Goal: Transaction & Acquisition: Subscribe to service/newsletter

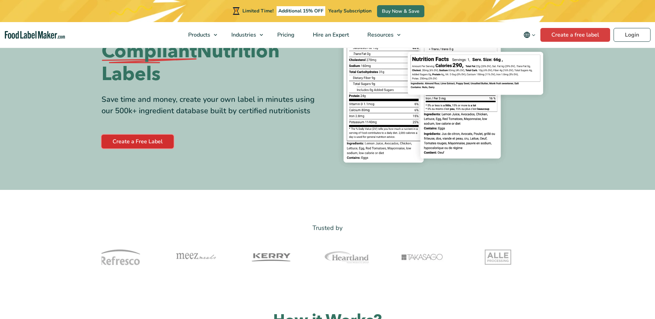
click at [151, 142] on link "Create a Free Label" at bounding box center [137, 142] width 72 height 14
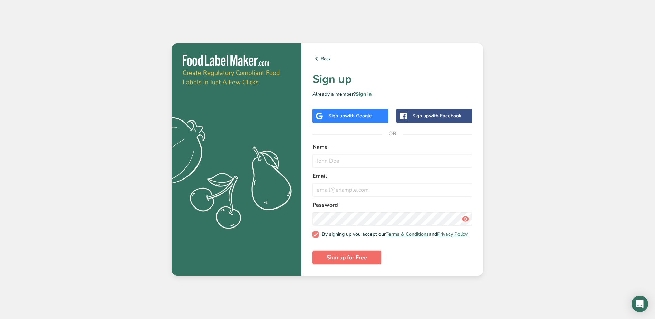
click at [368, 261] on button "Sign up for Free" at bounding box center [346, 258] width 69 height 14
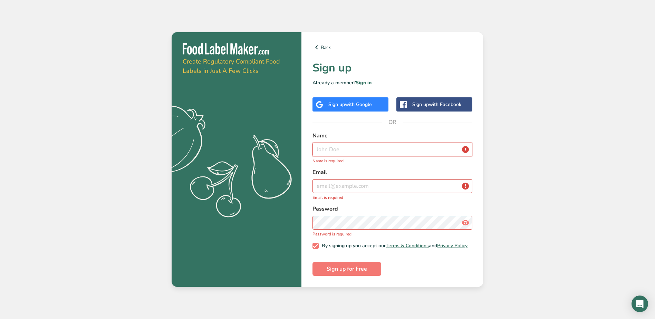
click at [351, 145] on input "text" at bounding box center [392, 150] width 160 height 14
type input "Carolyn Joyce Eveleigh"
type input "nagycarolyn@shaw.ca"
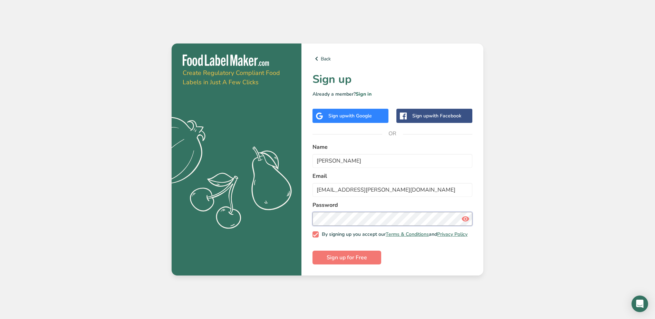
click at [312, 251] on button "Sign up for Free" at bounding box center [346, 258] width 69 height 14
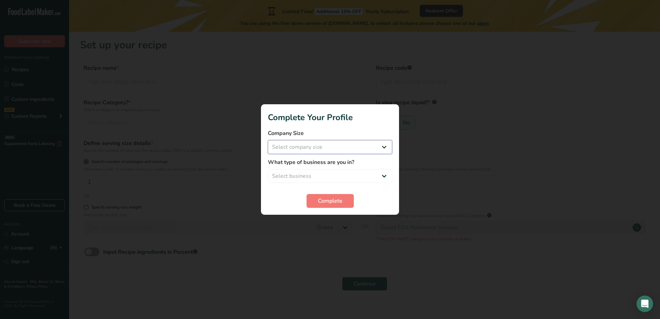
click at [369, 147] on select "Select company size Fewer than 10 Employees 10 to 50 Employees 51 to 500 Employ…" at bounding box center [330, 147] width 124 height 14
select select "1"
click at [268, 140] on select "Select company size Fewer than 10 Employees 10 to 50 Employees 51 to 500 Employ…" at bounding box center [330, 147] width 124 height 14
click at [350, 174] on select "Select business Packaged Food Manufacturer Restaurant & Cafe Bakery Meal Plans …" at bounding box center [330, 176] width 124 height 14
select select "5"
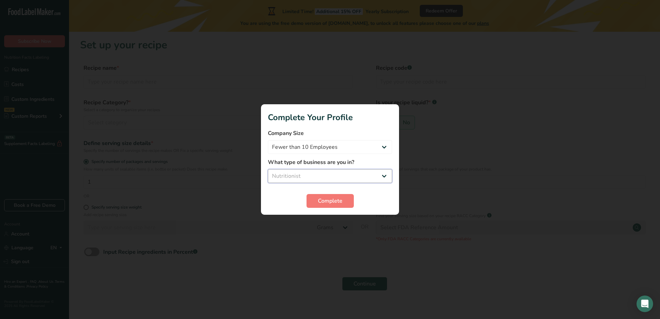
click at [268, 169] on select "Select business Packaged Food Manufacturer Restaurant & Cafe Bakery Meal Plans …" at bounding box center [330, 176] width 124 height 14
click at [332, 198] on span "Complete" at bounding box center [330, 201] width 25 height 8
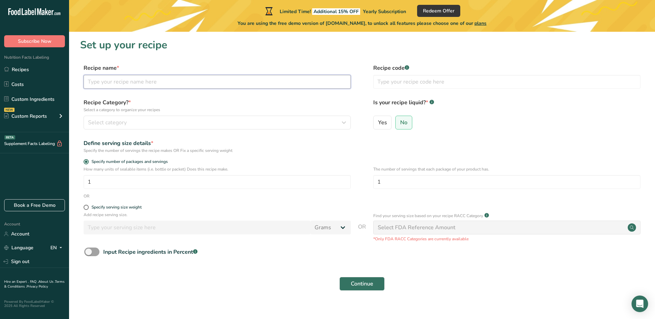
paste input "https://www.lowcarbspark.com/wprm_print/crustless-pumpkin-pie"
type input "https://www.lowcarbspark.com/wprm_print/crustless-pumpkin-pie"
drag, startPoint x: 147, startPoint y: 83, endPoint x: 128, endPoint y: 121, distance: 42.6
click at [128, 121] on div "Select category" at bounding box center [215, 122] width 254 height 8
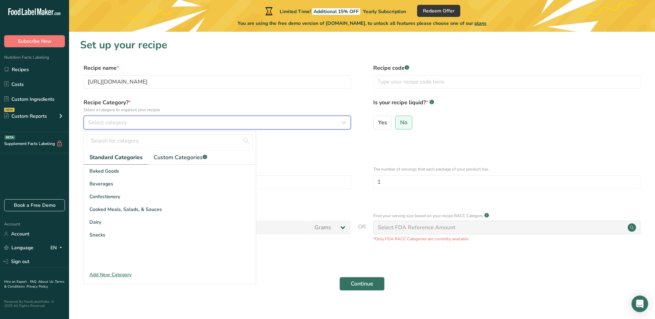
click at [202, 125] on div "Select category" at bounding box center [215, 122] width 254 height 8
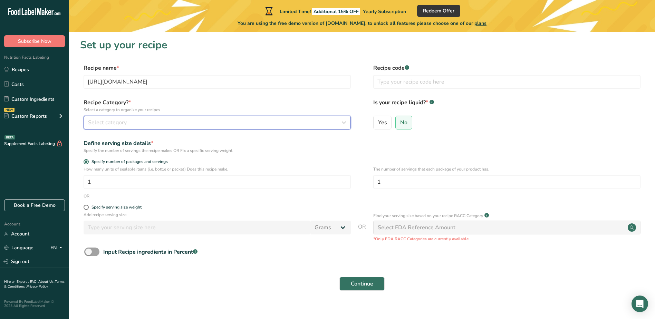
click at [202, 125] on div "Select category" at bounding box center [215, 122] width 254 height 8
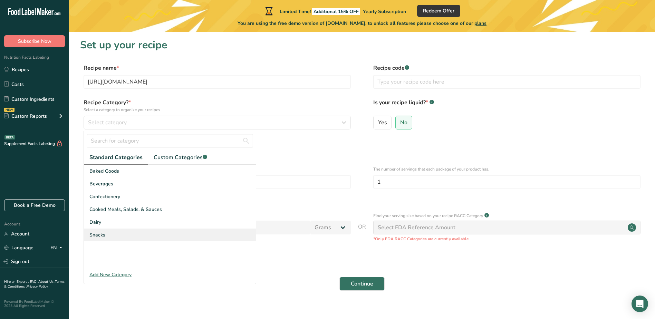
click at [133, 230] on div "Snacks" at bounding box center [170, 234] width 172 height 13
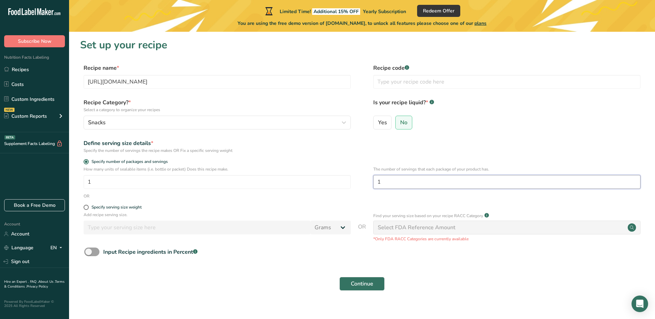
click at [393, 179] on input "1" at bounding box center [506, 182] width 267 height 14
type input "8"
click at [406, 81] on input "text" at bounding box center [506, 82] width 267 height 14
paste input "https://www.lowcarbspark.com/wprm_print/crustless-pumpkin-pie"
type input "https://www.lowcarbspark.com/wprm_print/crustless-pumpkin-pie"
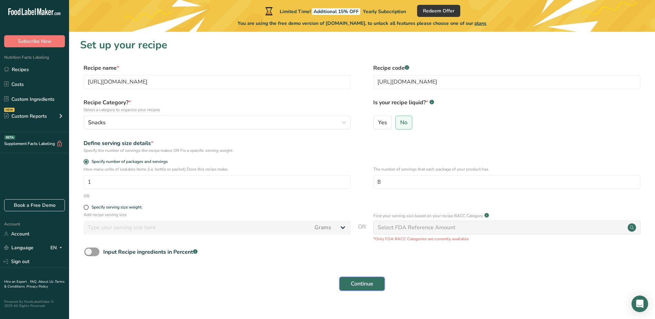
click at [368, 284] on span "Continue" at bounding box center [362, 284] width 22 height 8
